Goal: Information Seeking & Learning: Learn about a topic

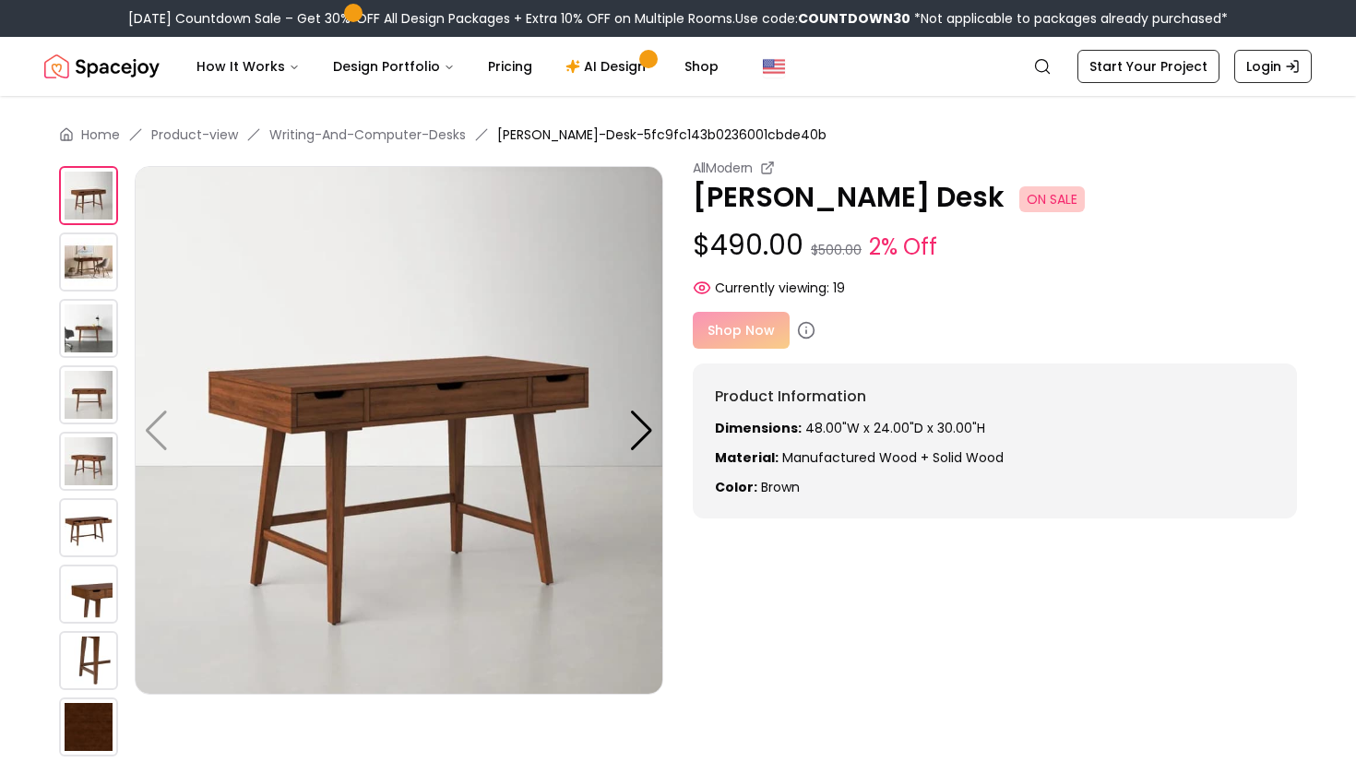
click at [87, 256] on img at bounding box center [88, 262] width 59 height 59
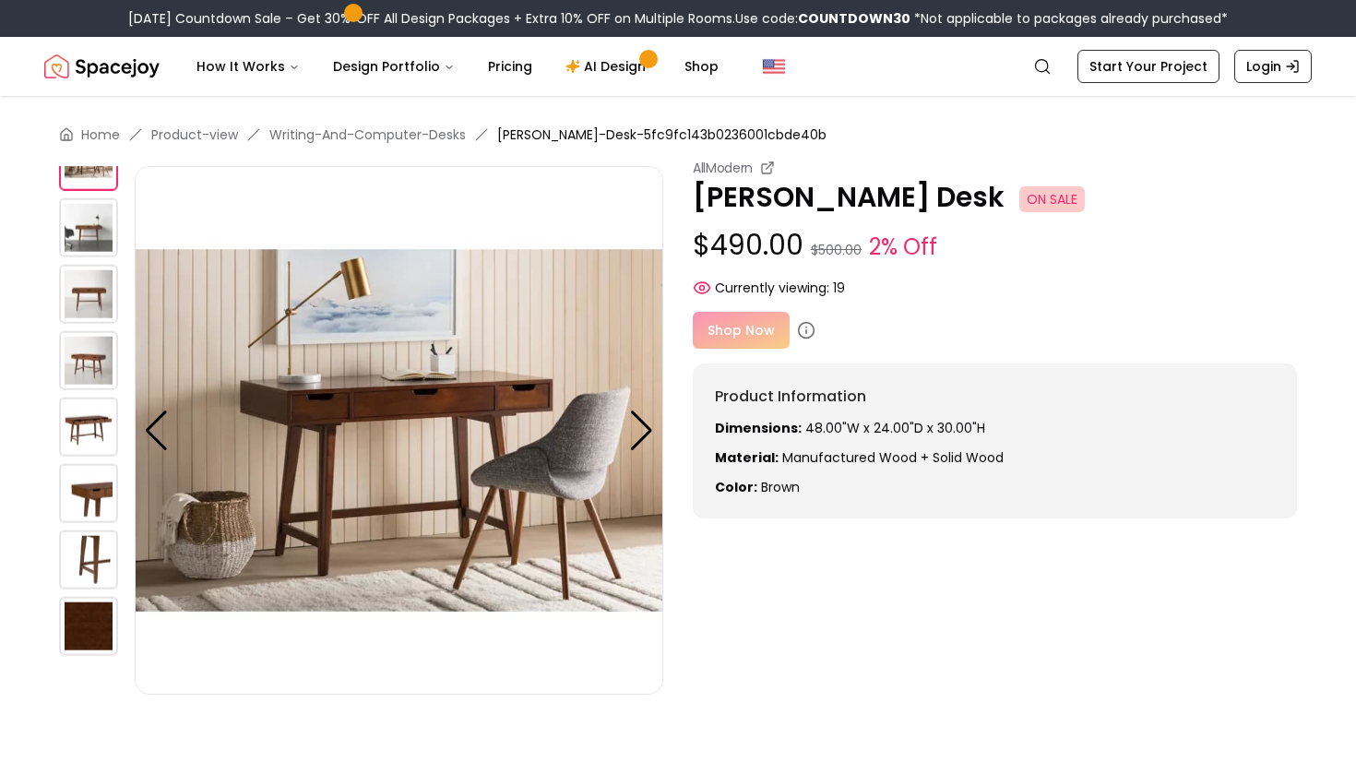
click at [657, 432] on img at bounding box center [399, 430] width 529 height 529
click at [648, 435] on div at bounding box center [641, 431] width 25 height 41
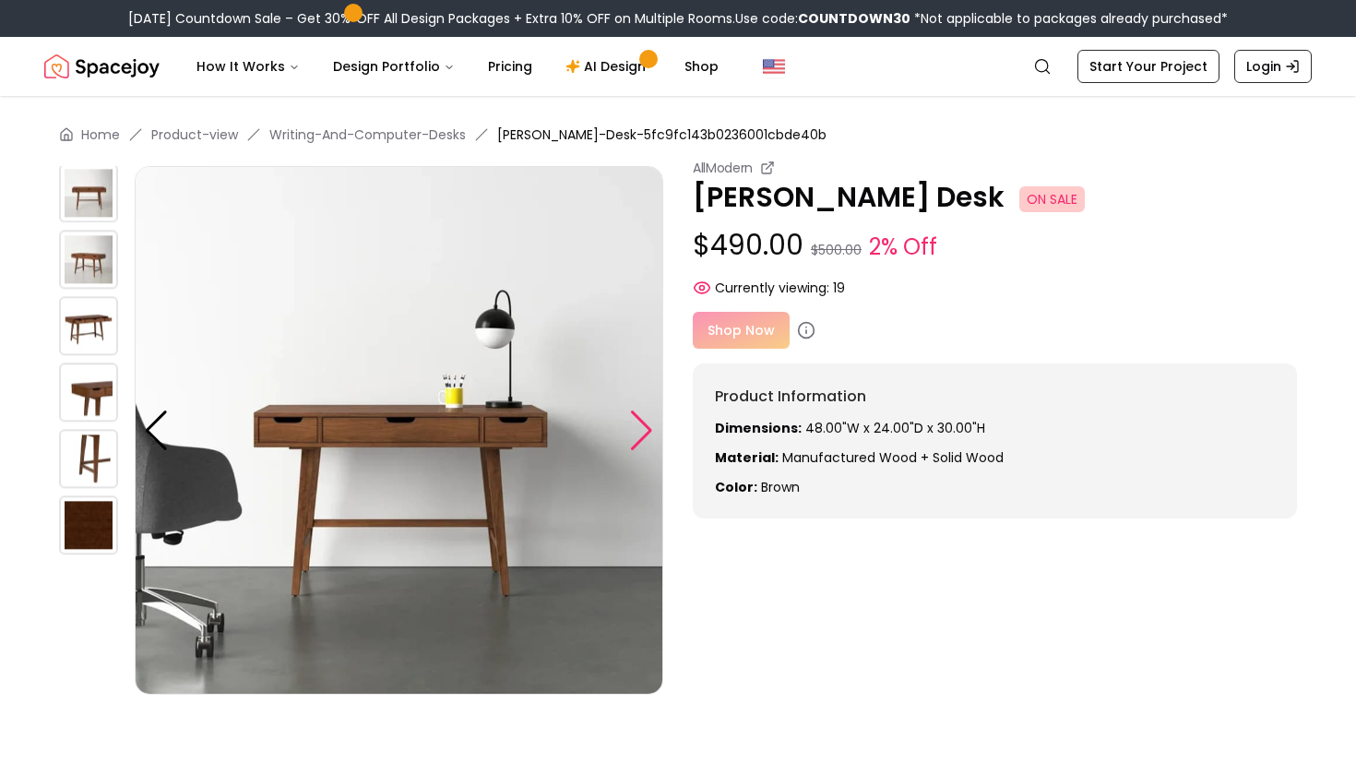
click at [639, 434] on div at bounding box center [641, 431] width 25 height 41
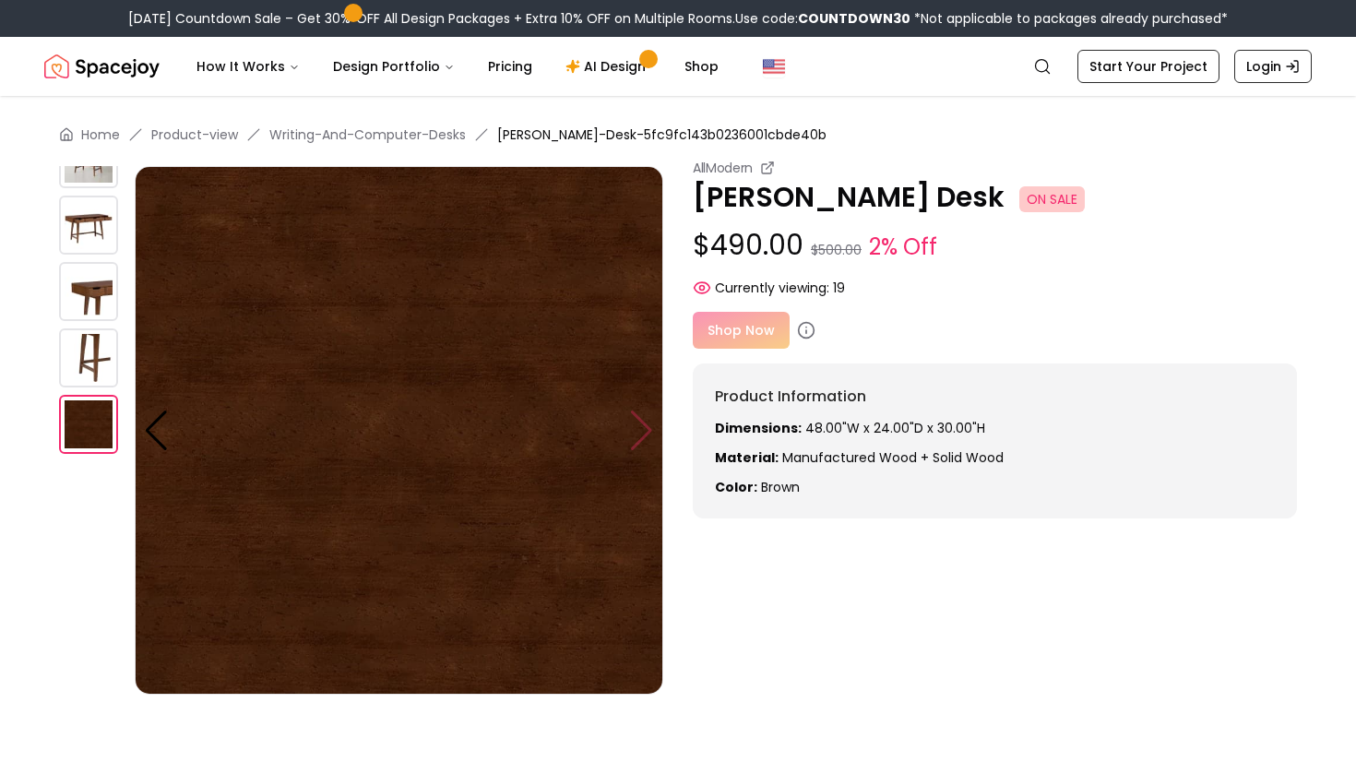
click at [639, 434] on img at bounding box center [399, 430] width 529 height 529
click at [637, 427] on img at bounding box center [399, 430] width 529 height 529
click at [157, 424] on div at bounding box center [156, 431] width 25 height 41
click at [101, 364] on img at bounding box center [88, 357] width 59 height 59
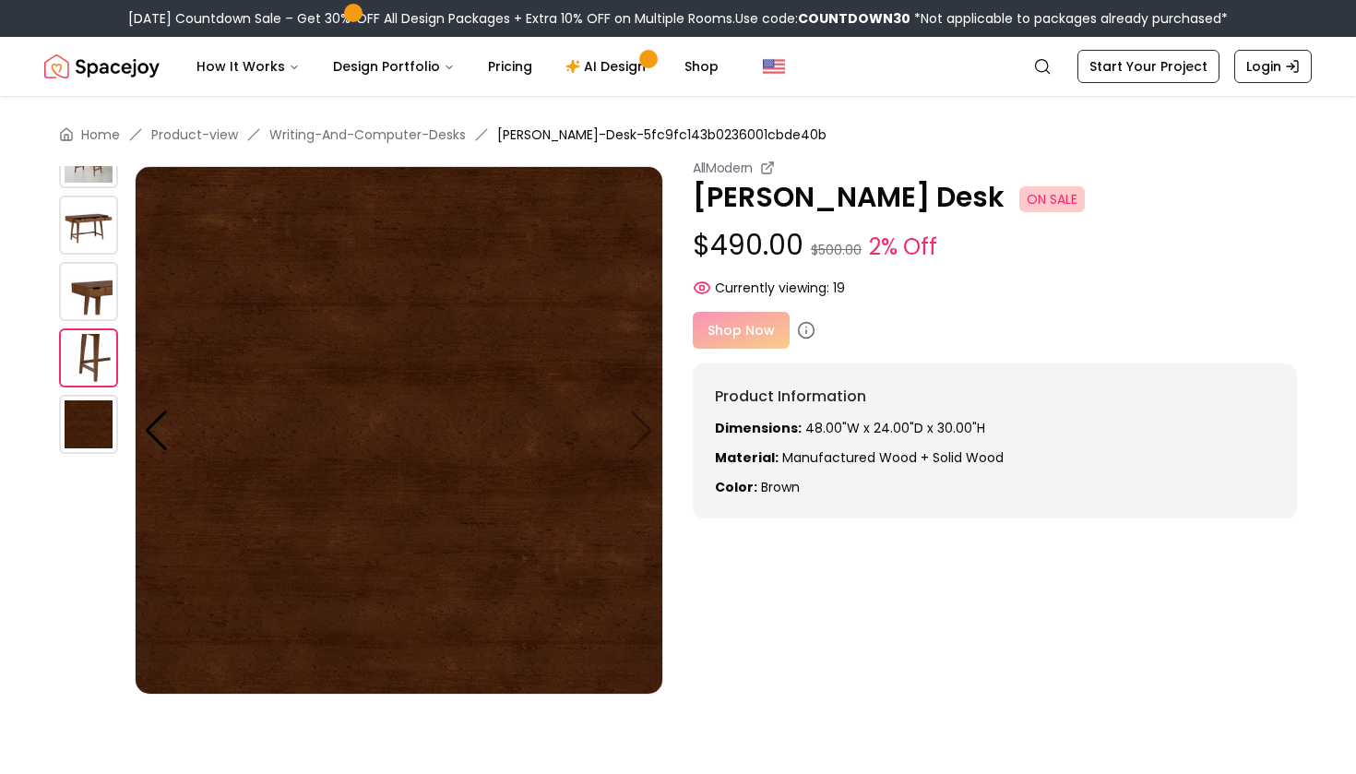
click at [101, 316] on img at bounding box center [88, 291] width 59 height 59
click at [95, 283] on img at bounding box center [88, 291] width 59 height 59
click at [97, 213] on img at bounding box center [88, 225] width 59 height 59
click at [94, 153] on div "Home Product-view Writing-And-Computer-Desks [PERSON_NAME]-Desk-5fc9fc143b02360…" at bounding box center [678, 549] width 1356 height 906
click at [85, 185] on img at bounding box center [88, 158] width 59 height 59
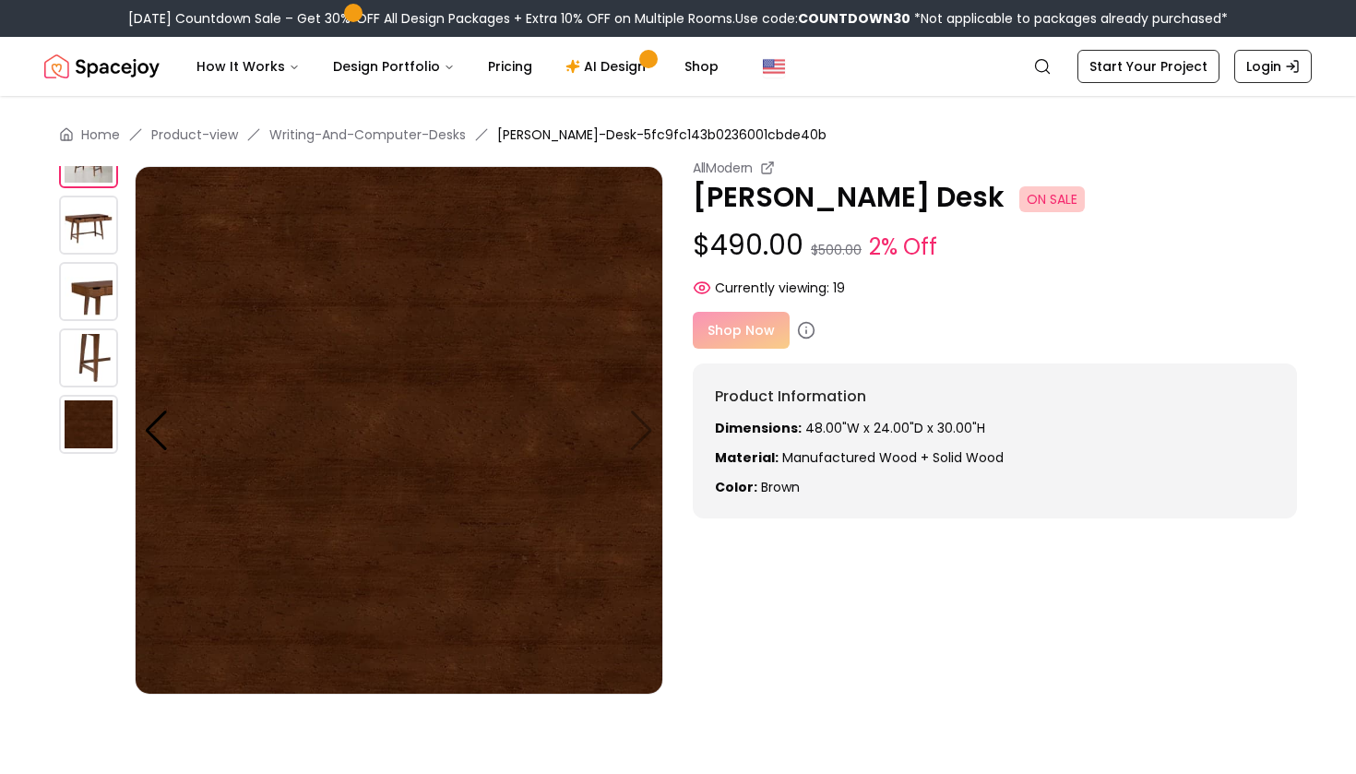
click at [112, 191] on div at bounding box center [97, 162] width 76 height 598
click at [98, 241] on img at bounding box center [88, 225] width 59 height 59
click at [97, 185] on img at bounding box center [88, 158] width 59 height 59
click at [139, 419] on img at bounding box center [399, 430] width 529 height 529
click at [161, 420] on div at bounding box center [156, 431] width 25 height 41
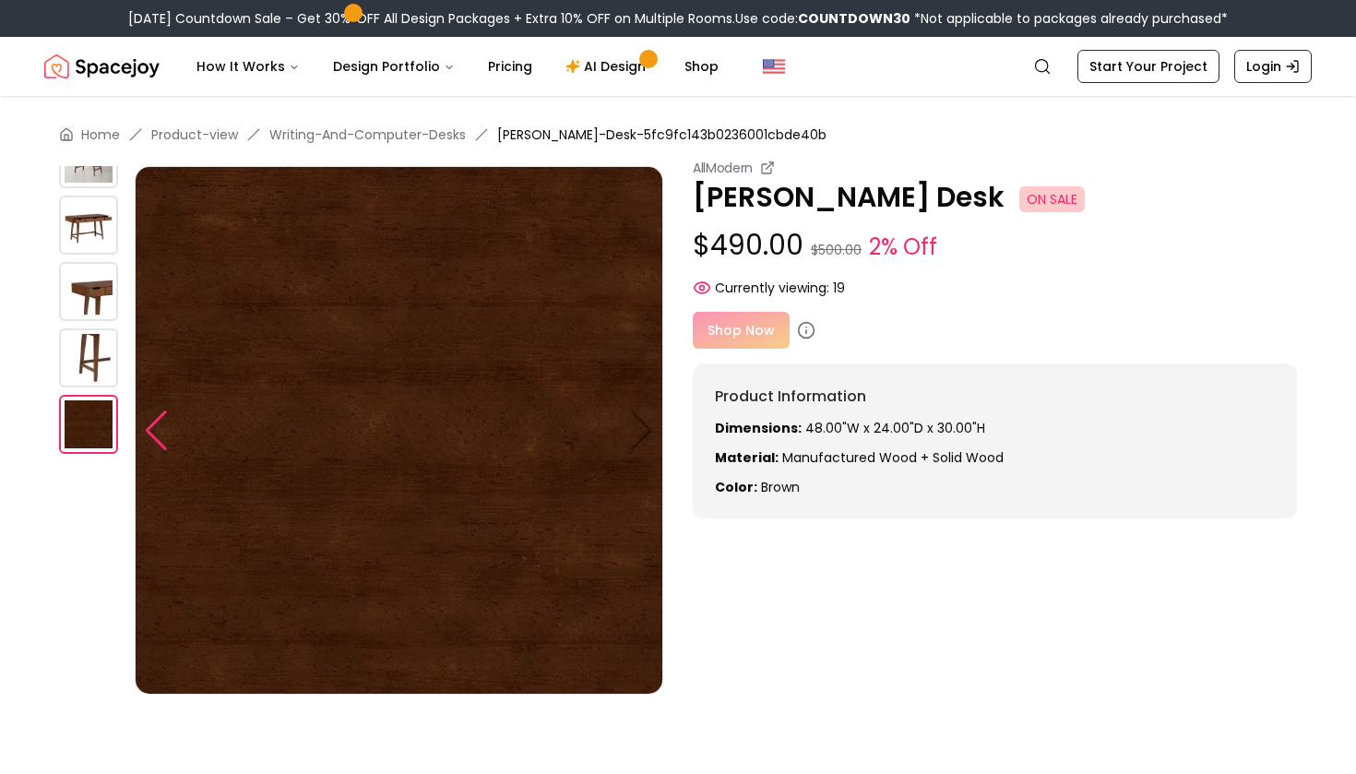
click at [161, 420] on div at bounding box center [156, 431] width 25 height 41
click at [91, 364] on img at bounding box center [88, 357] width 59 height 59
